Goal: Transaction & Acquisition: Book appointment/travel/reservation

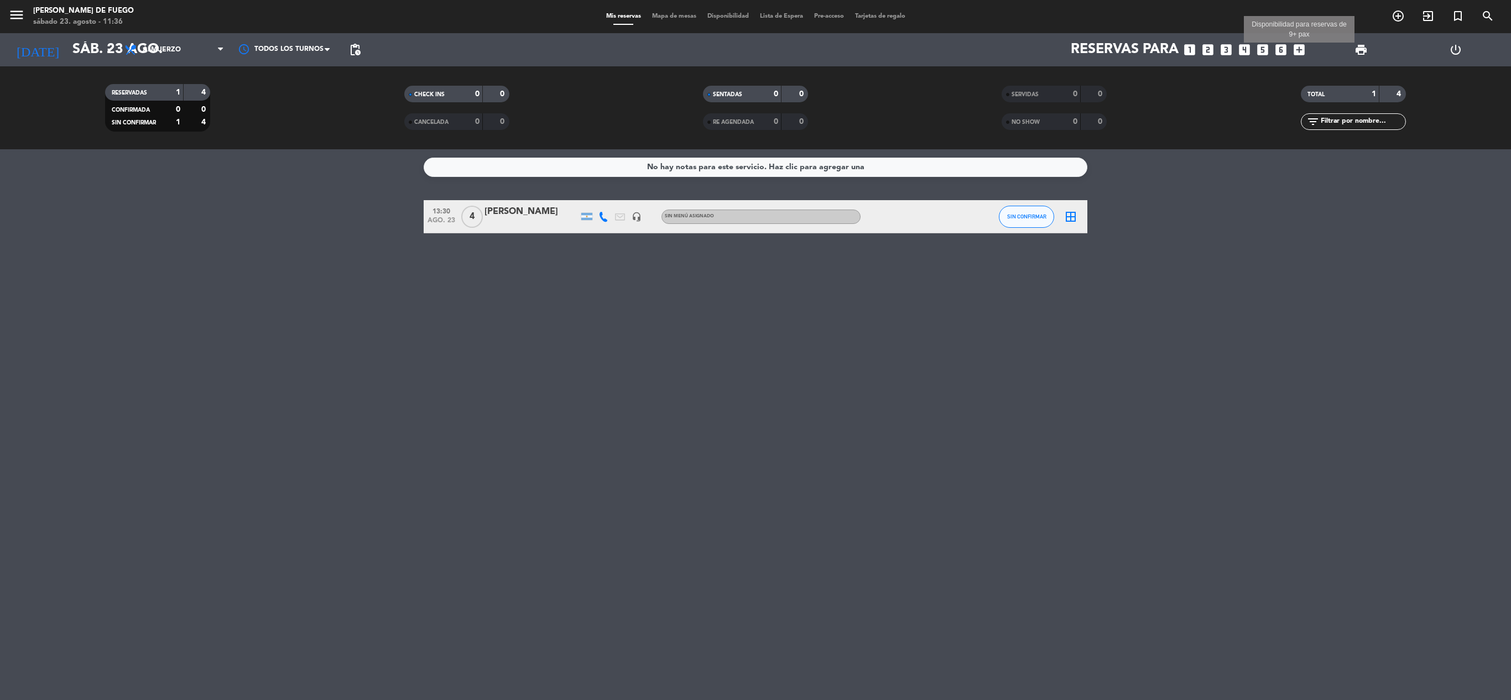
click at [1300, 49] on icon "add_box" at bounding box center [1299, 50] width 14 height 14
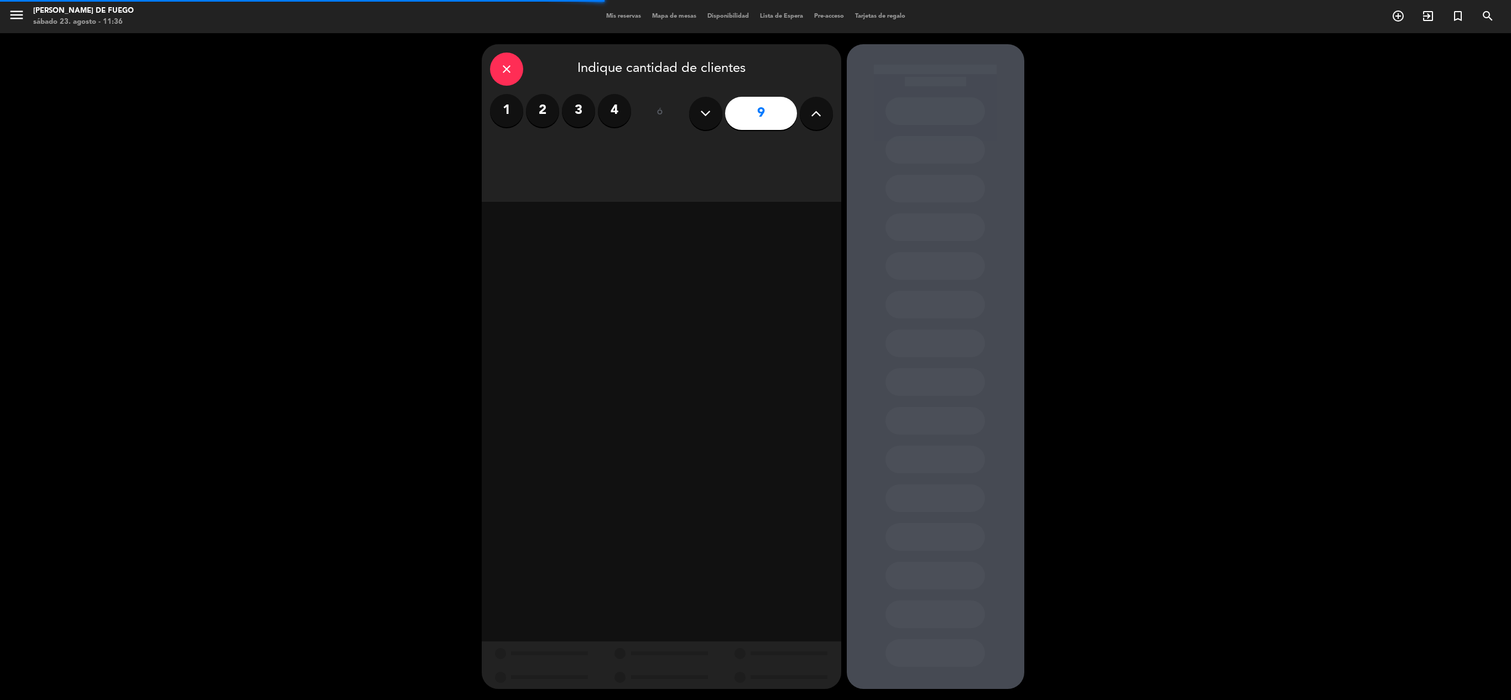
click at [710, 105] on icon at bounding box center [705, 113] width 11 height 17
type input "8"
click at [760, 112] on input "8" at bounding box center [761, 113] width 72 height 33
click at [771, 113] on input "8" at bounding box center [761, 113] width 72 height 33
click at [700, 232] on div at bounding box center [662, 422] width 360 height 440
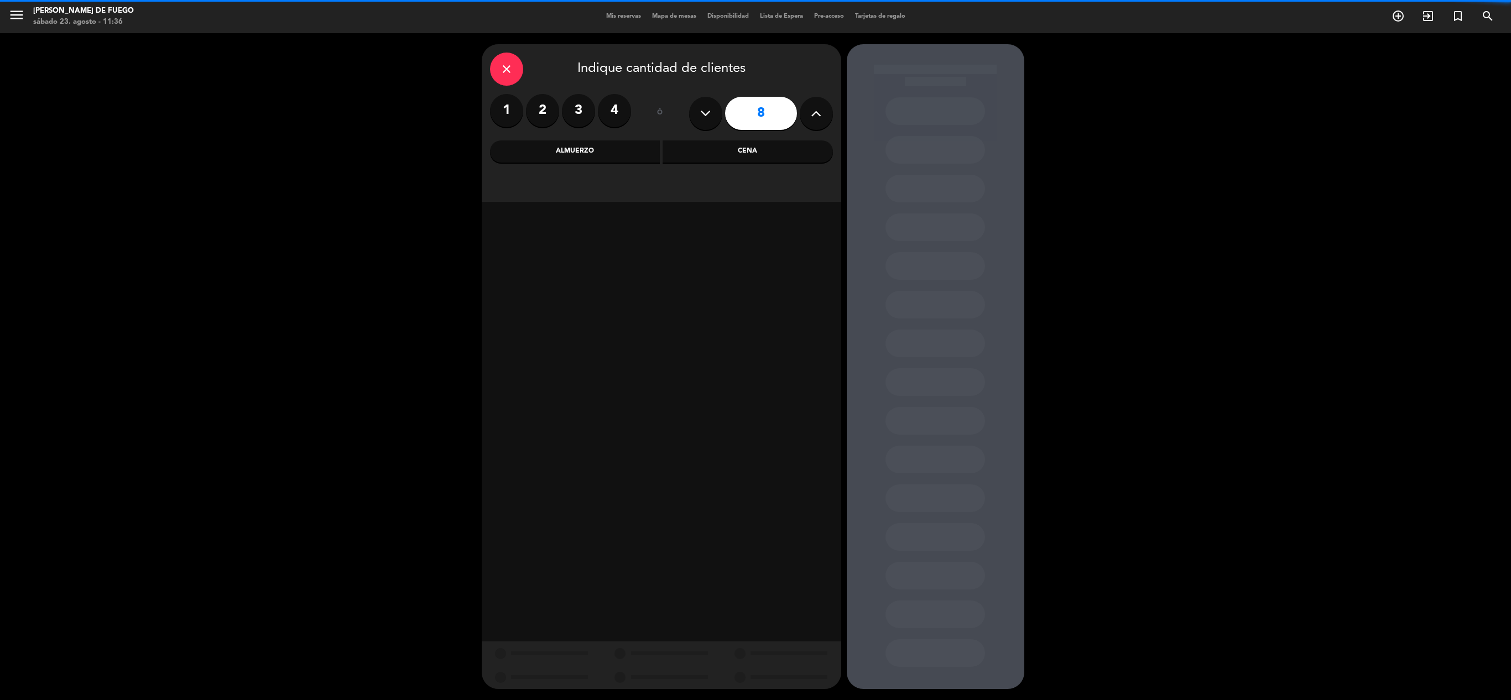
click at [665, 153] on div "Cena" at bounding box center [748, 151] width 170 height 22
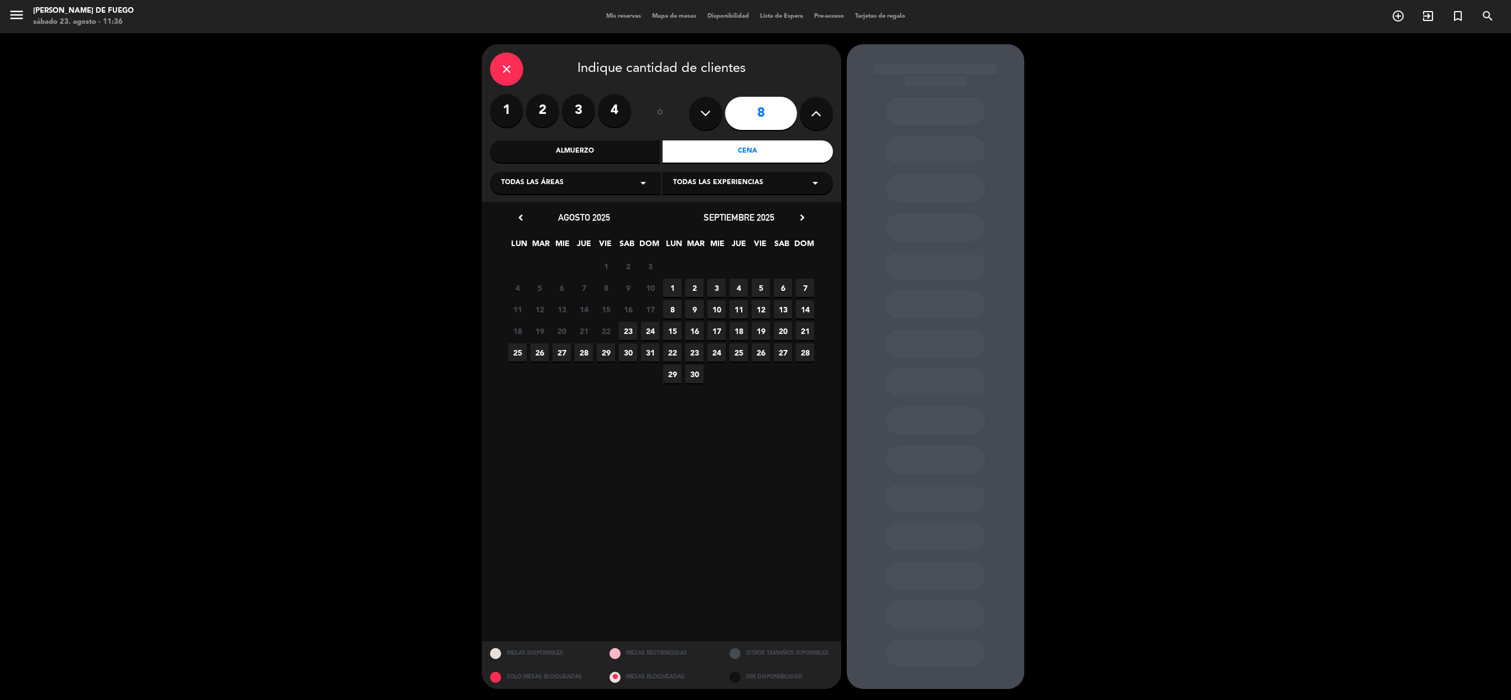
click at [622, 331] on span "23" at bounding box center [628, 331] width 18 height 18
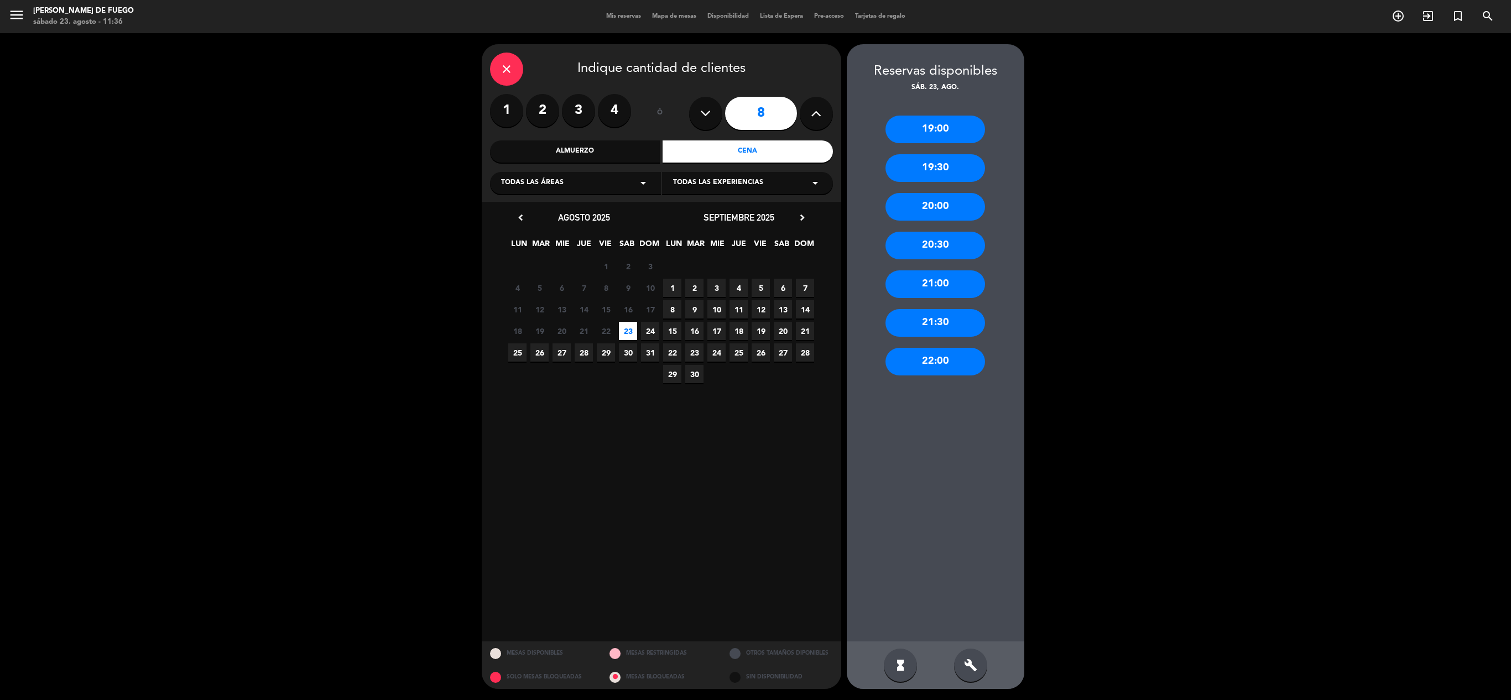
click at [952, 321] on div "21:30" at bounding box center [935, 323] width 100 height 28
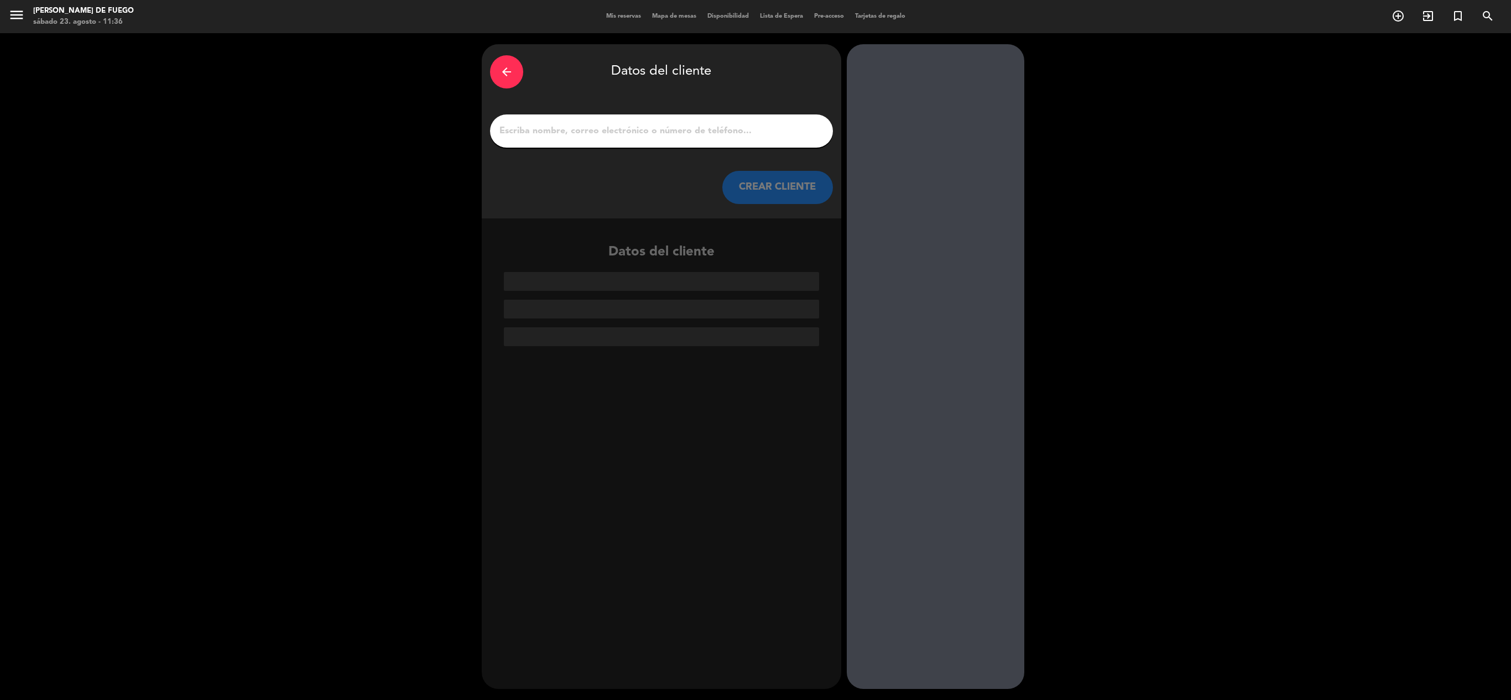
click at [643, 125] on input "1" at bounding box center [661, 130] width 326 height 15
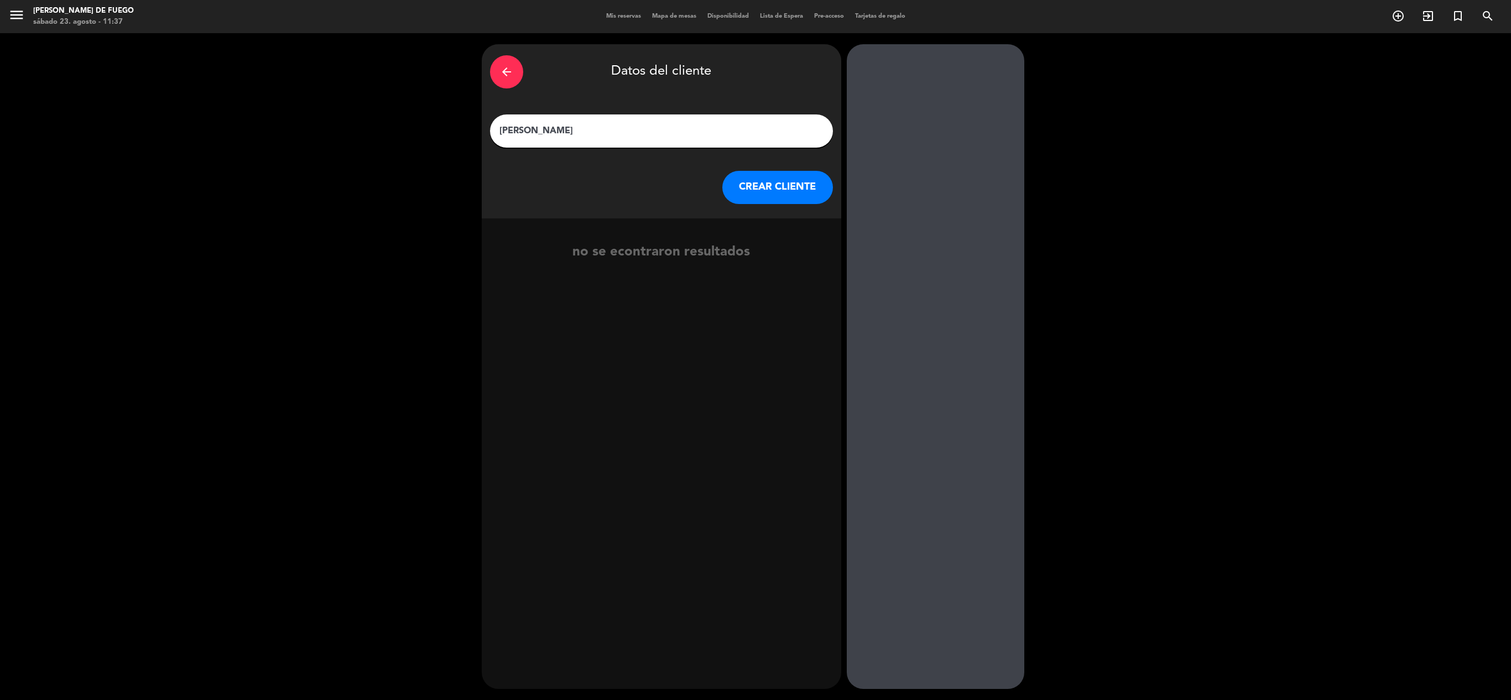
type input "[PERSON_NAME]"
click at [773, 185] on button "CREAR CLIENTE" at bounding box center [777, 187] width 111 height 33
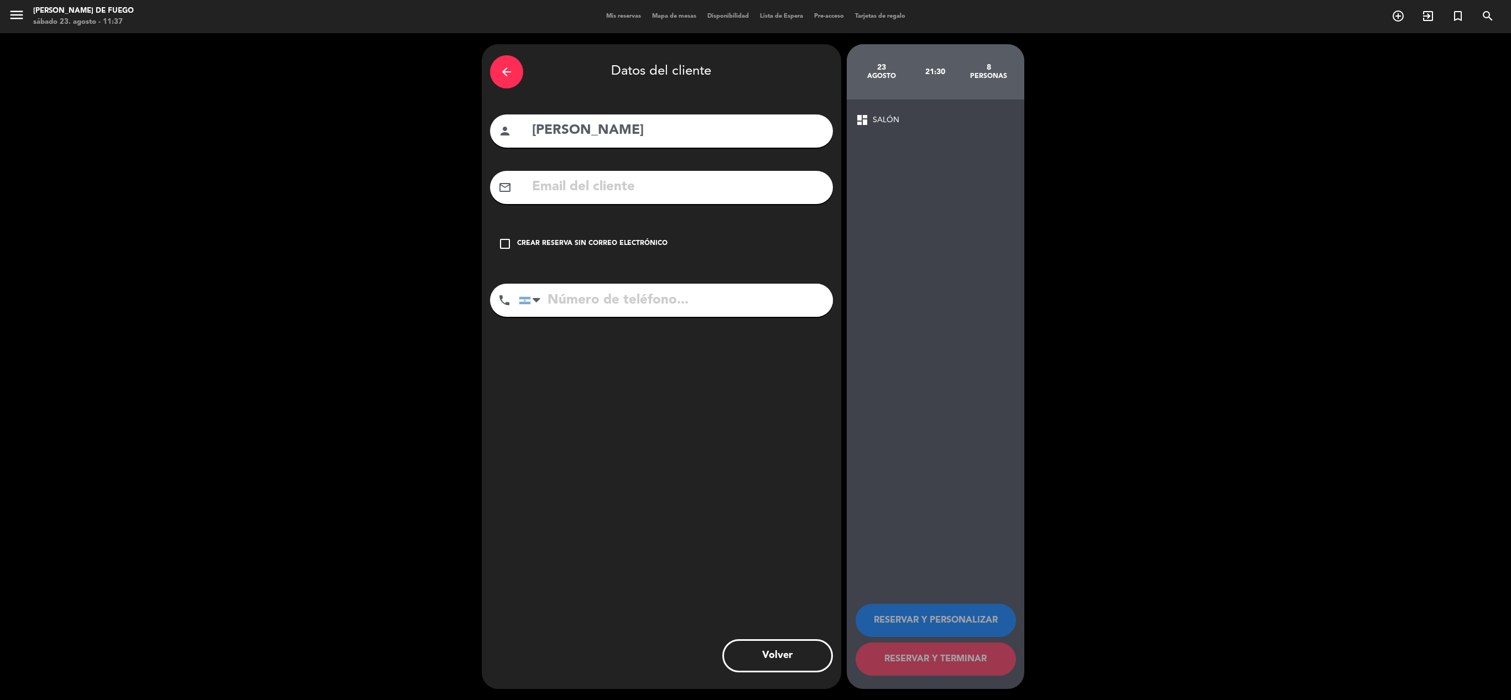
click at [504, 247] on icon "check_box_outline_blank" at bounding box center [504, 243] width 13 height 13
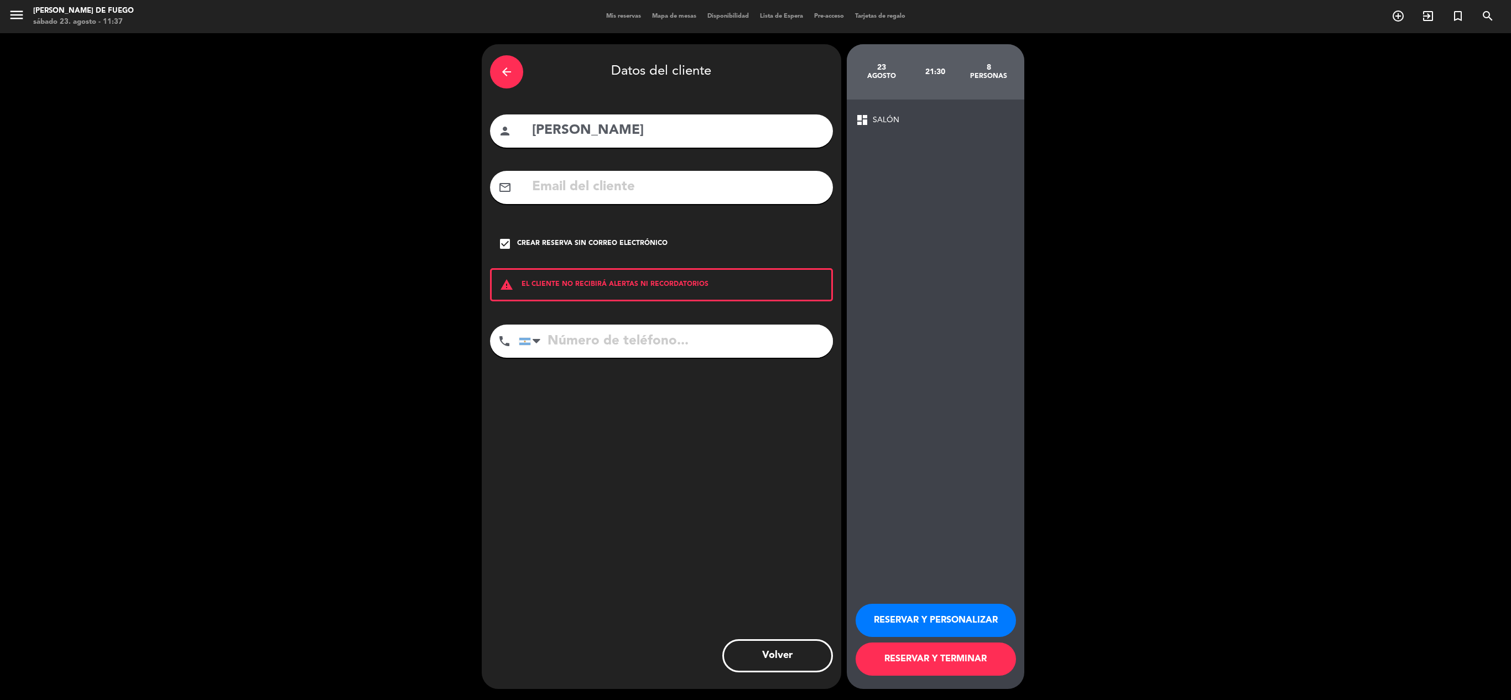
click at [716, 346] on input "tel" at bounding box center [676, 341] width 314 height 33
type input "261155089092"
click at [932, 661] on button "RESERVAR Y TERMINAR" at bounding box center [936, 659] width 160 height 33
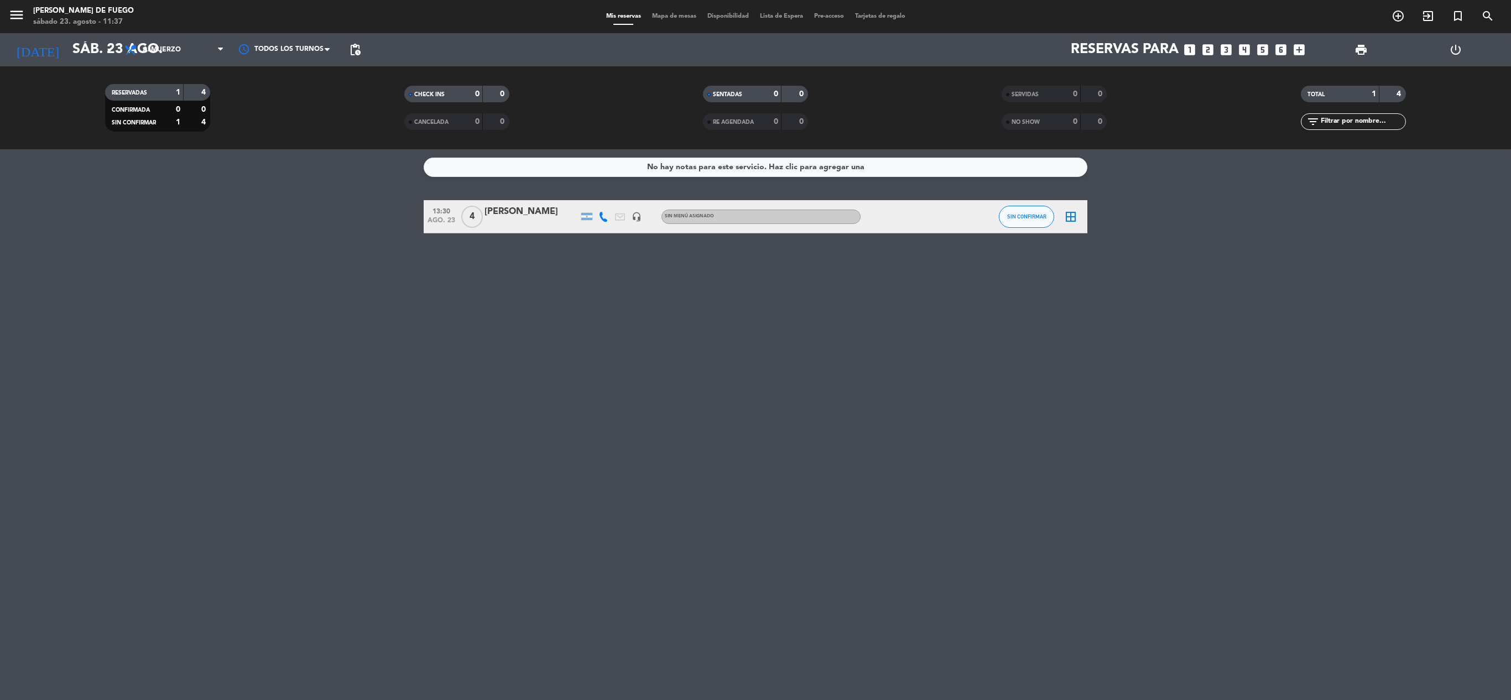
click at [830, 390] on div "No hay notas para este servicio. Haz clic para agregar una 13:30 ago. 23 4 [PER…" at bounding box center [755, 424] width 1511 height 551
click at [609, 456] on div "No hay notas para este servicio. Haz clic para agregar una 13:30 ago. 23 4 [PER…" at bounding box center [755, 424] width 1511 height 551
click at [586, 332] on div "No hay notas para este servicio. Haz clic para agregar una 13:30 ago. 23 4 [PER…" at bounding box center [755, 424] width 1511 height 551
click at [758, 296] on div "No hay notas para este servicio. Haz clic para agregar una 13:30 ago. 23 4 [PER…" at bounding box center [755, 424] width 1511 height 551
